Goal: Find specific page/section: Find specific page/section

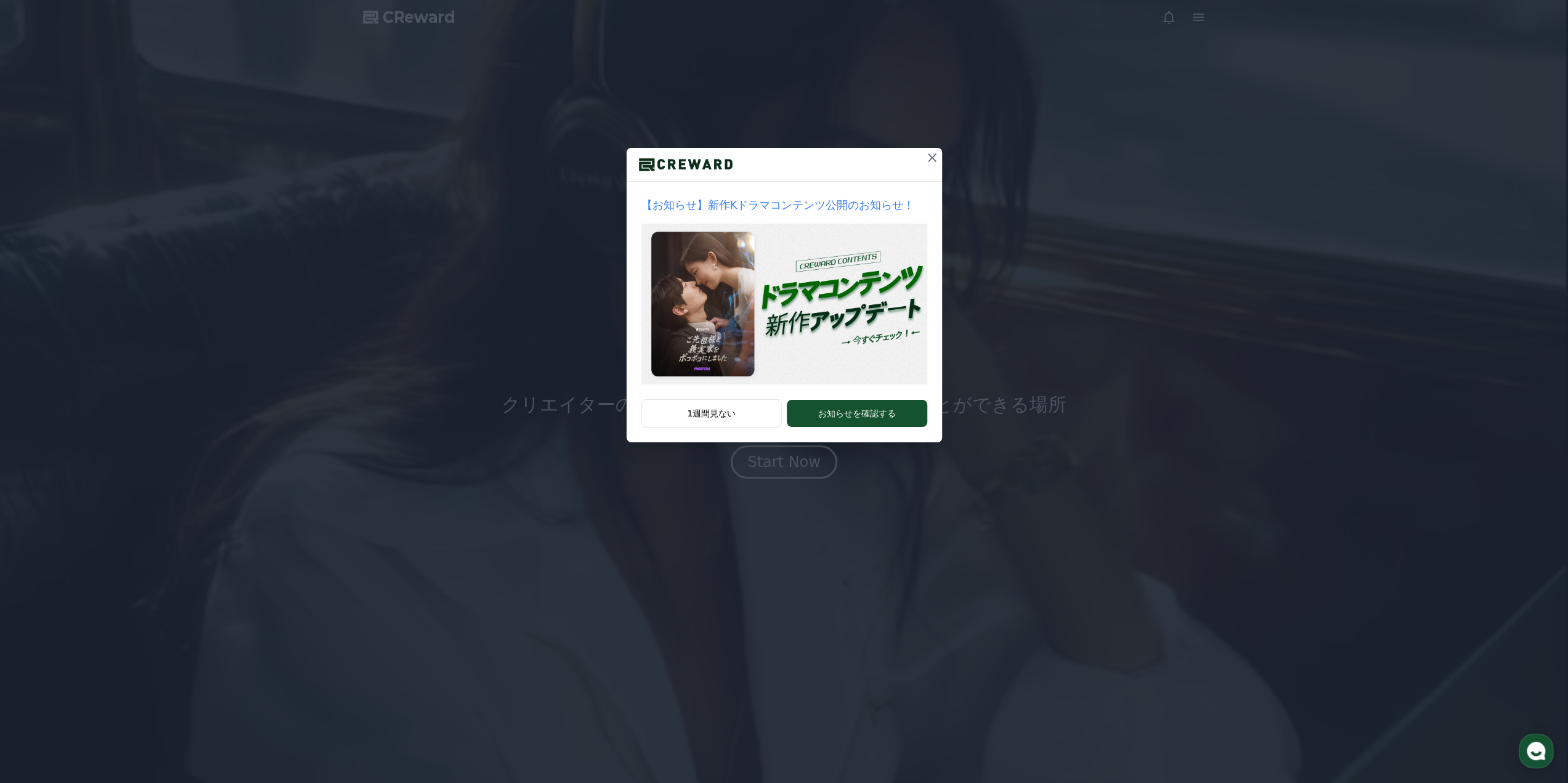
click at [934, 156] on icon at bounding box center [932, 157] width 15 height 15
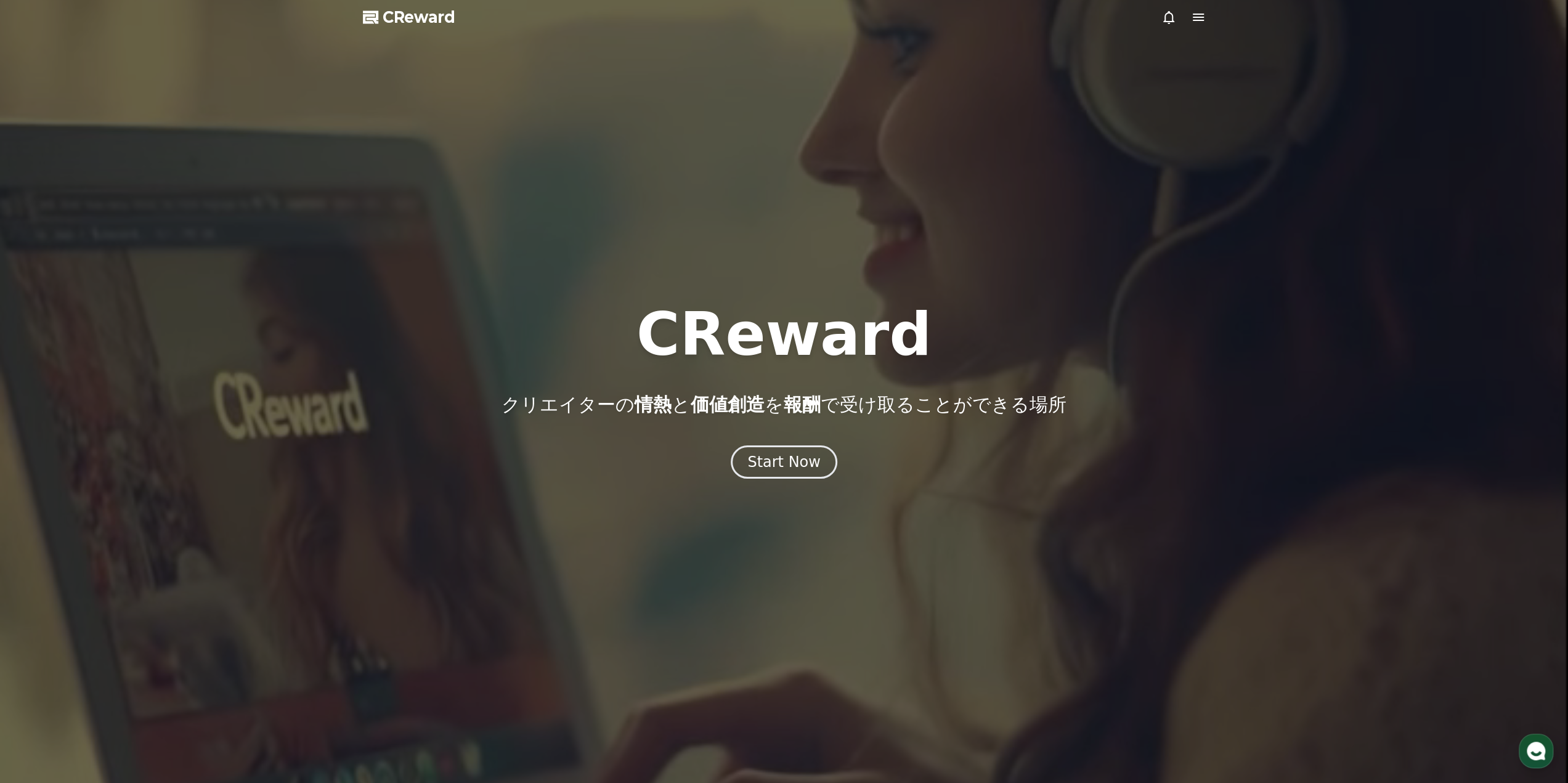
click at [1191, 15] on icon at bounding box center [1198, 17] width 15 height 15
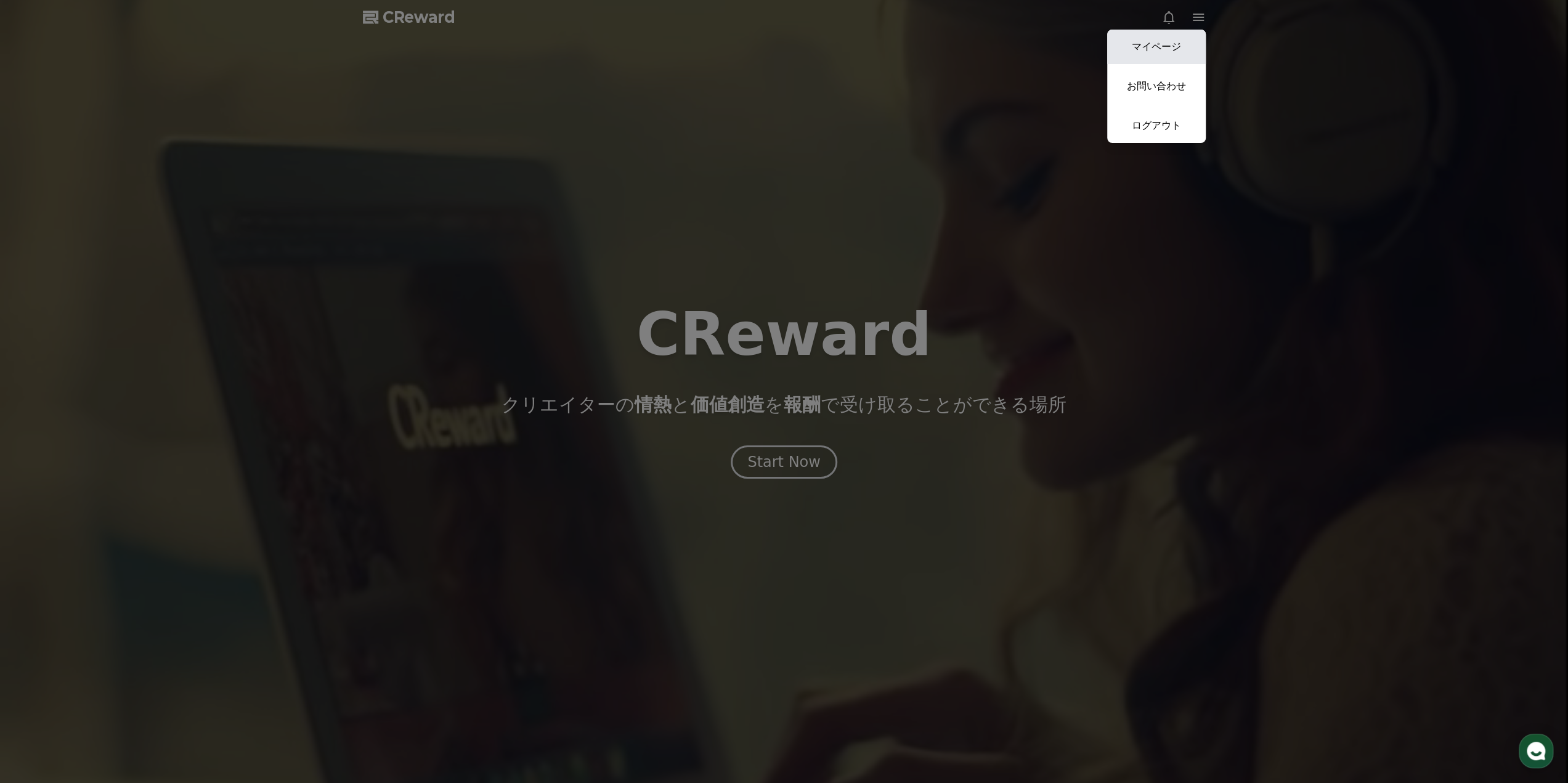
click at [1172, 37] on link "マイページ" at bounding box center [1157, 46] width 99 height 34
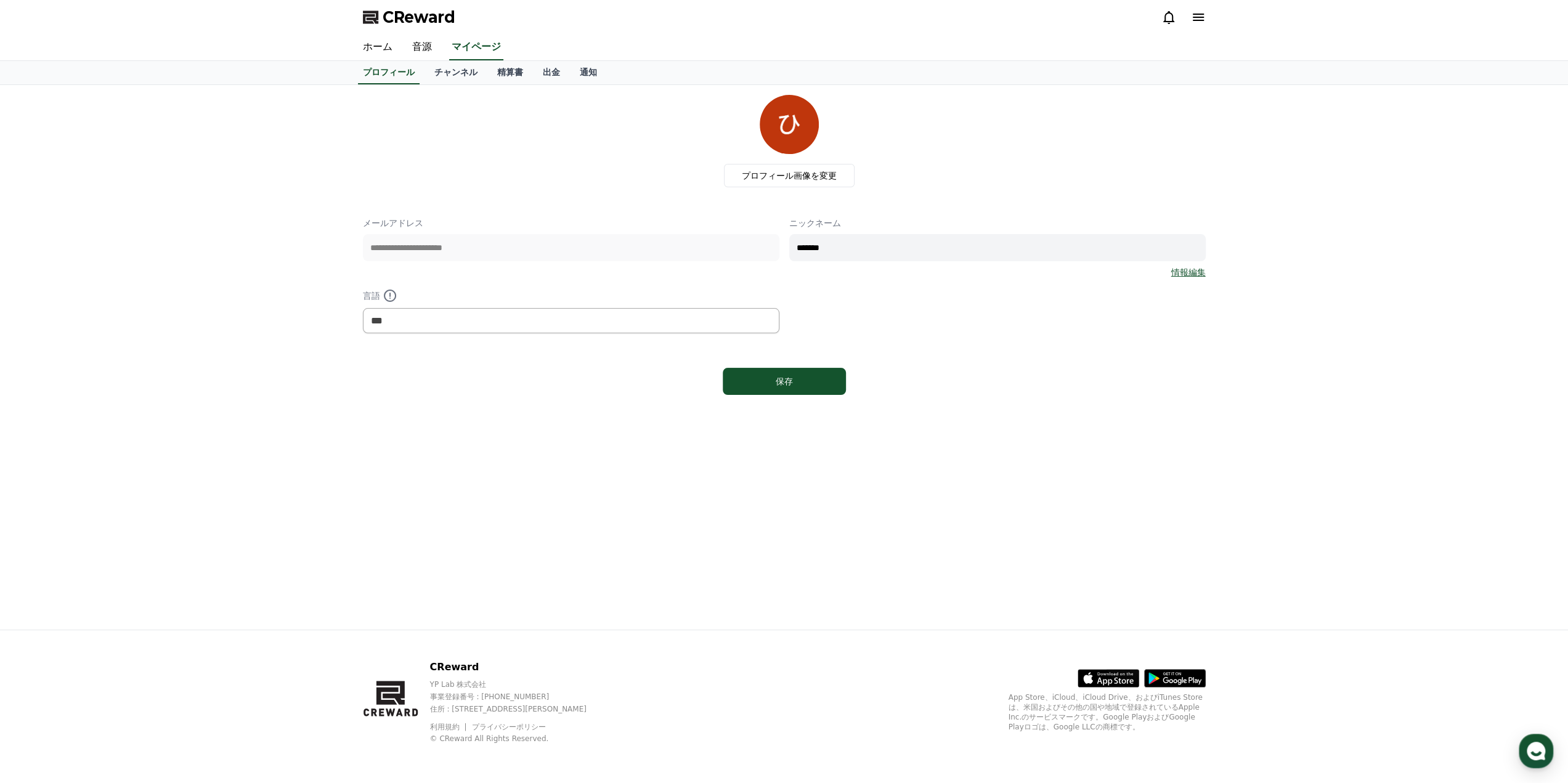
click at [1201, 22] on icon at bounding box center [1198, 17] width 15 height 15
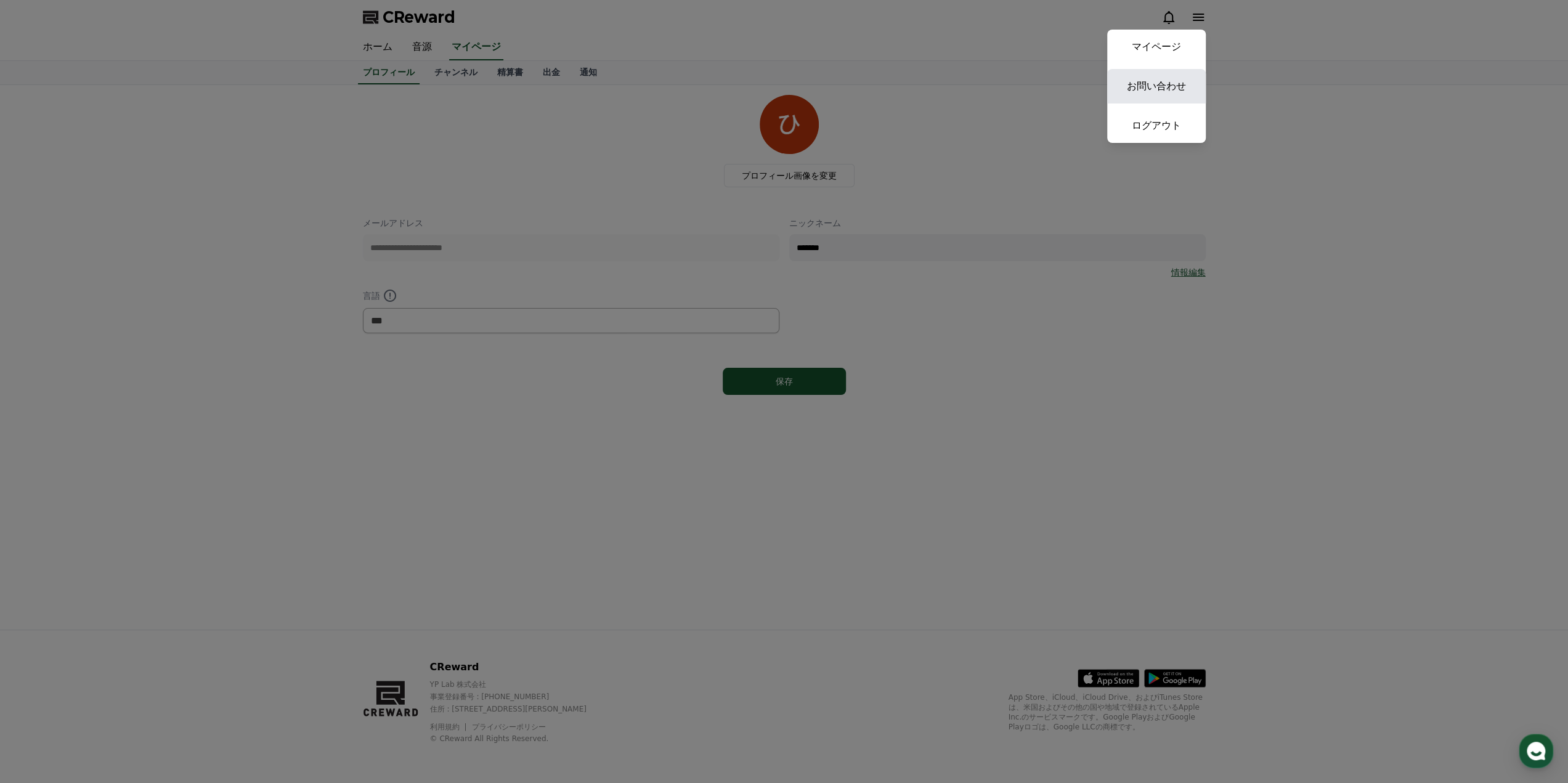
click at [1150, 92] on link "お問い合わせ" at bounding box center [1157, 86] width 99 height 34
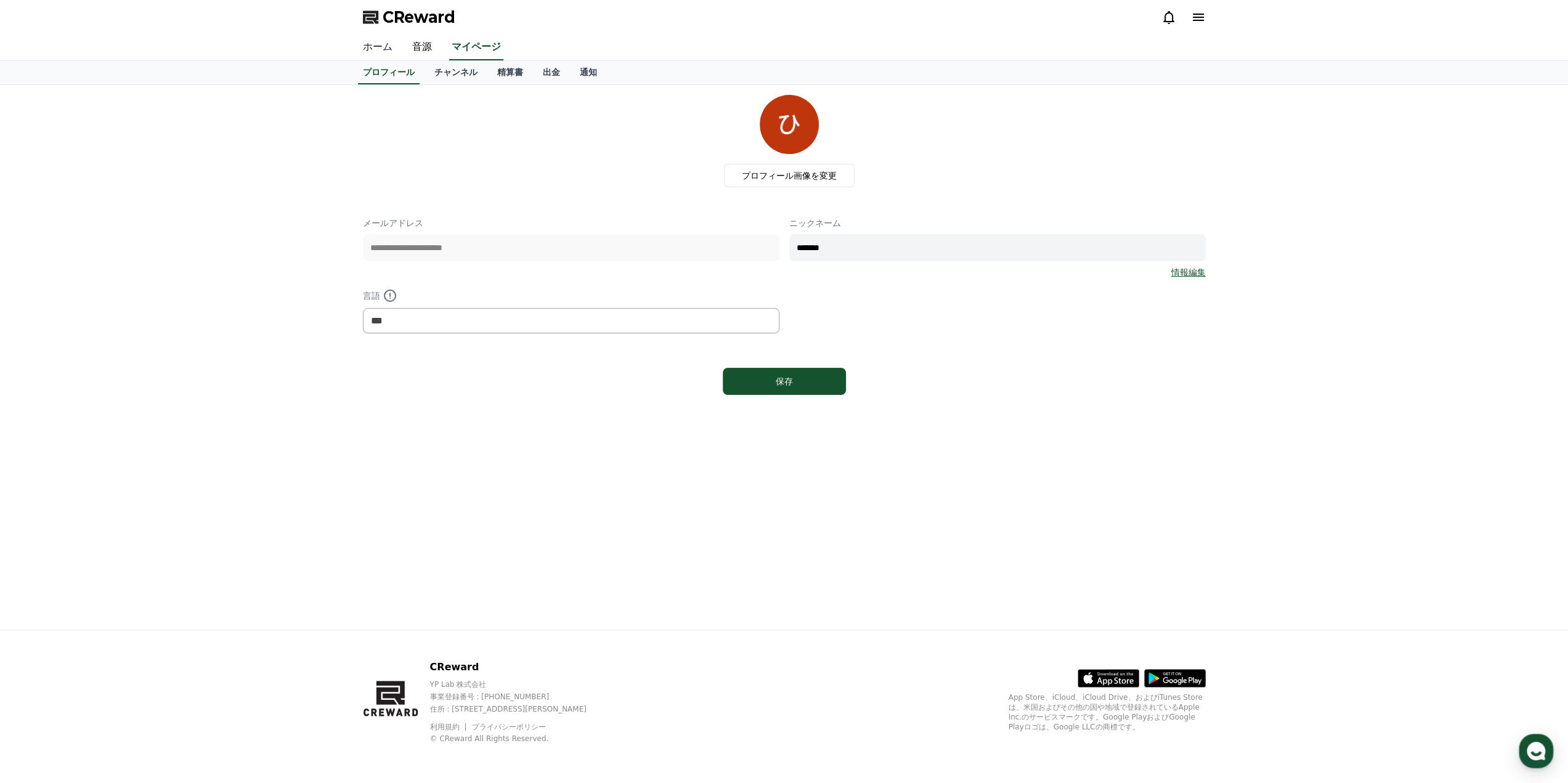
click at [364, 43] on link "ホーム" at bounding box center [378, 47] width 49 height 26
